Goal: Information Seeking & Learning: Learn about a topic

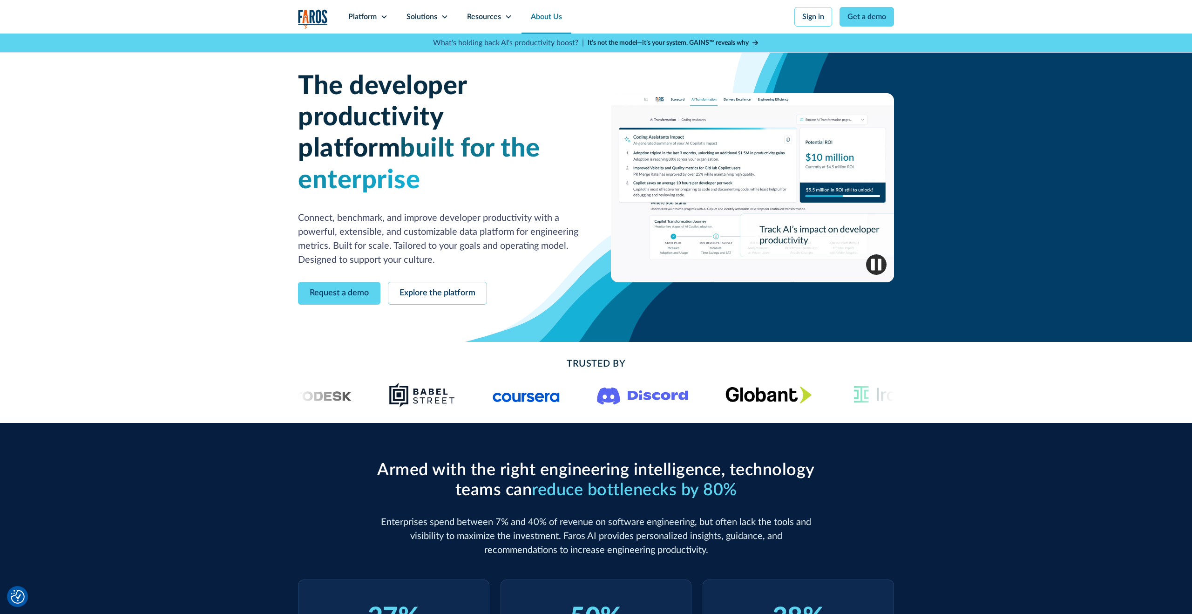
click at [548, 17] on link "About Us" at bounding box center [546, 17] width 50 height 34
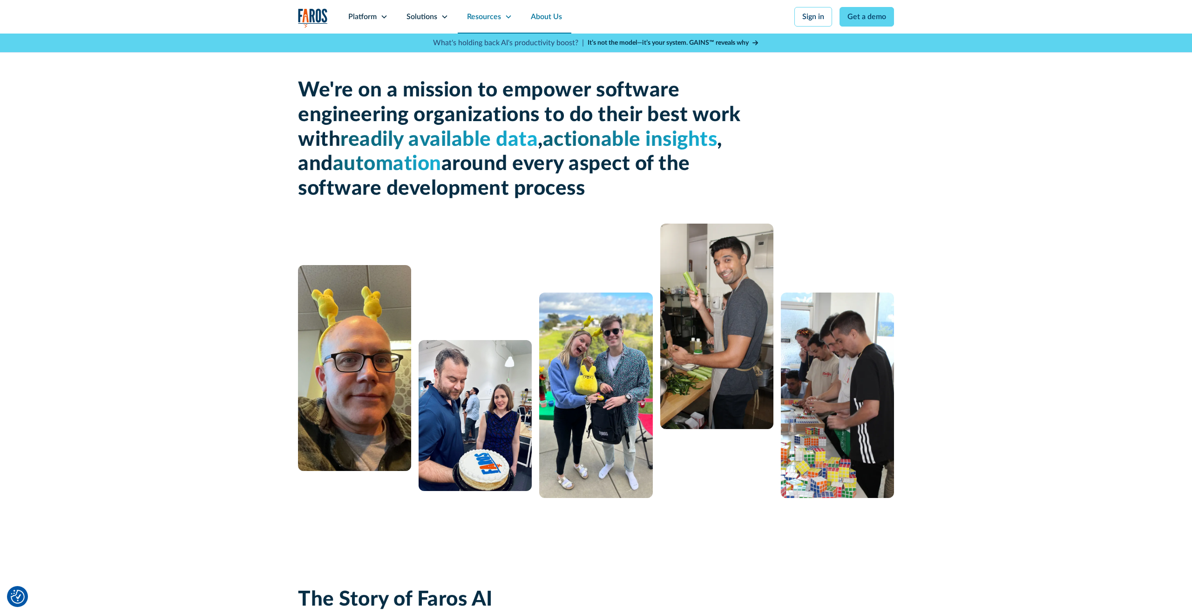
click at [485, 18] on div "Resources" at bounding box center [484, 16] width 34 height 11
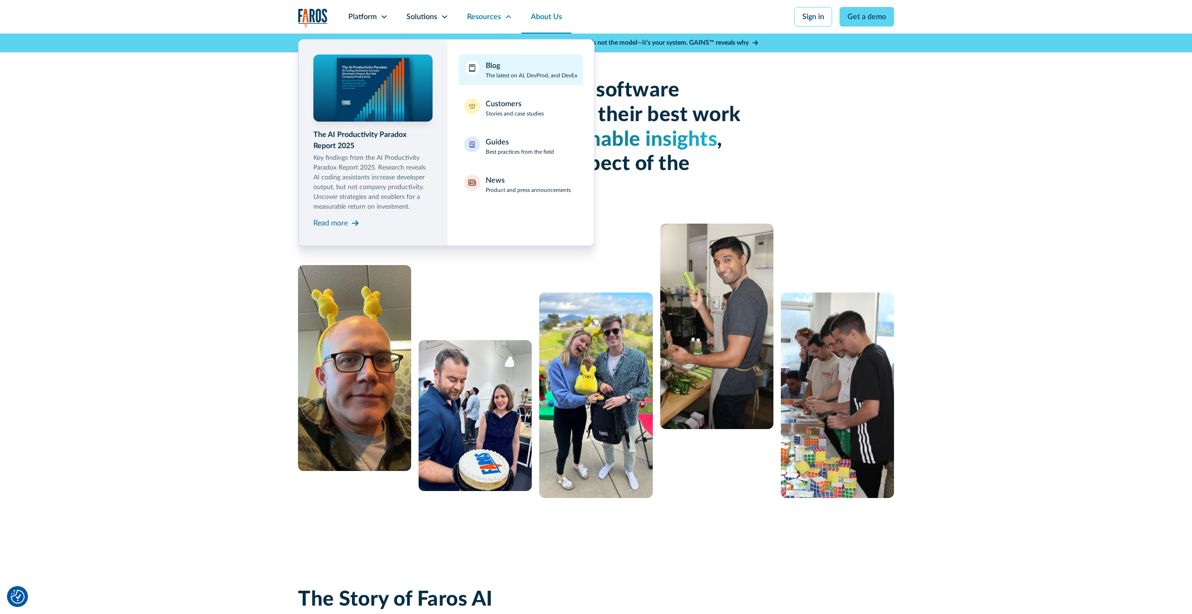
click at [504, 67] on div "Blog The latest on AI, DevProd, and DevEx" at bounding box center [532, 70] width 92 height 20
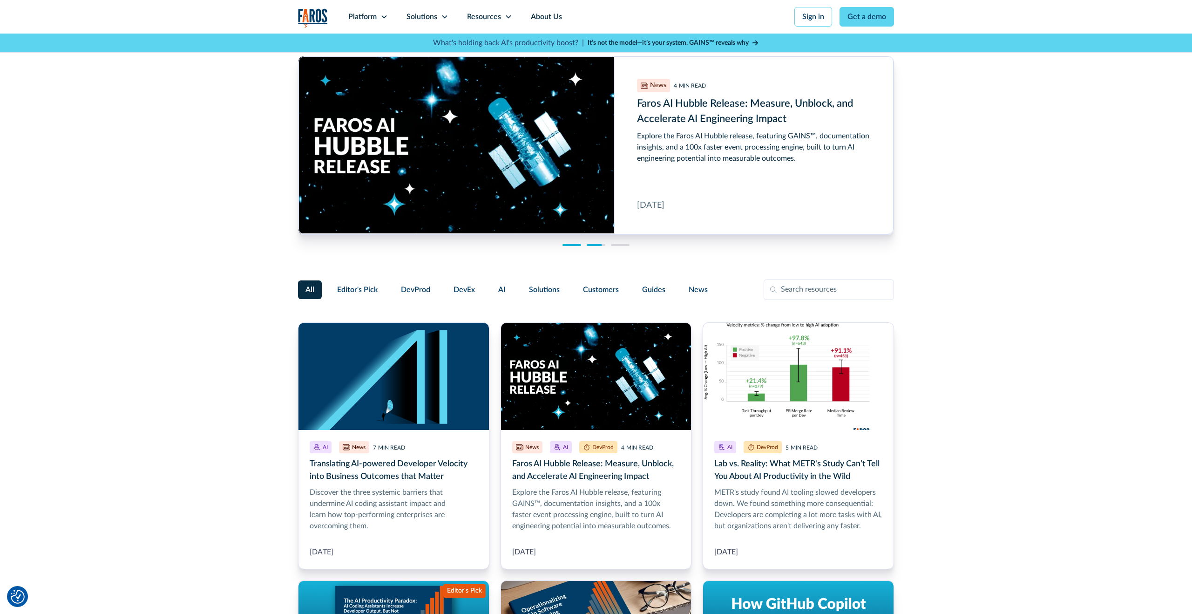
click at [162, 95] on div "AI 7 MIN READ Translating AI-powered Developer Velocity into Business Outcomes …" at bounding box center [596, 145] width 1192 height 223
